Goal: Navigation & Orientation: Go to known website

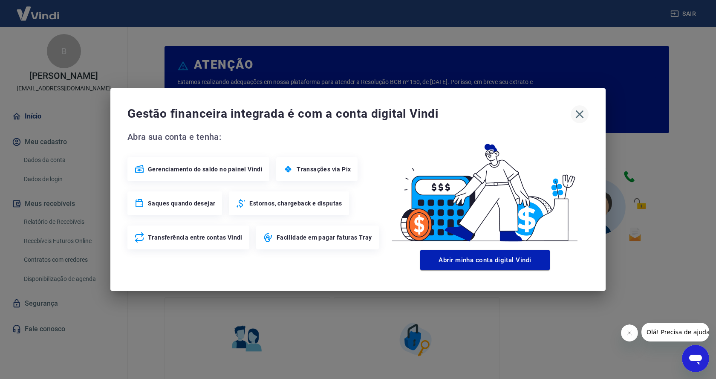
click at [580, 113] on icon "button" at bounding box center [580, 114] width 8 height 8
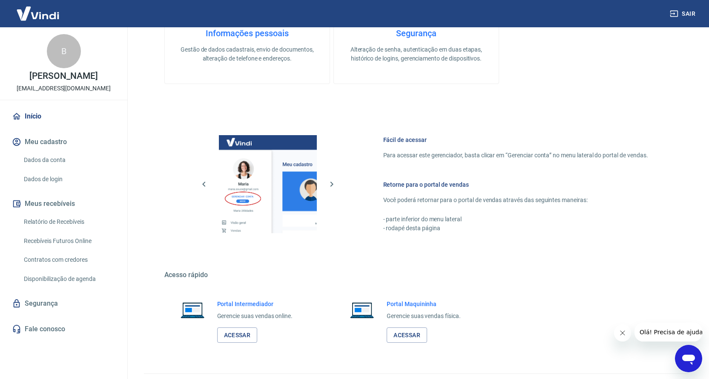
scroll to position [374, 0]
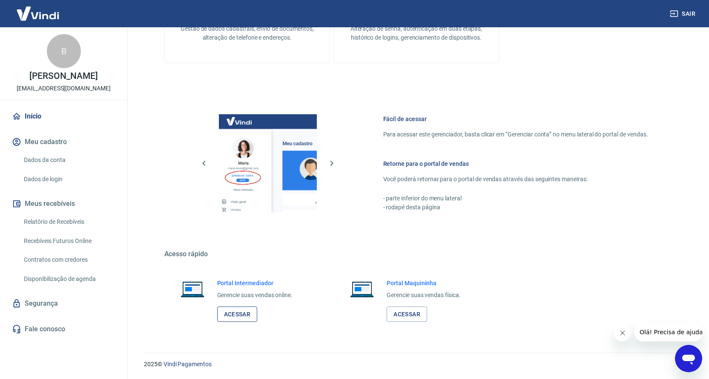
click at [233, 314] on link "Acessar" at bounding box center [237, 314] width 40 height 16
